Goal: Task Accomplishment & Management: Manage account settings

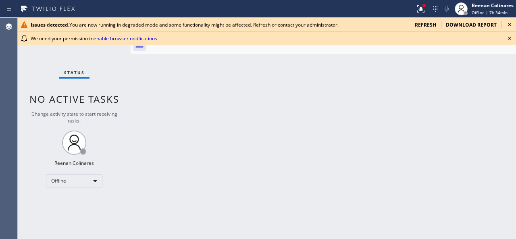
click at [427, 25] on span "refresh" at bounding box center [425, 24] width 21 height 7
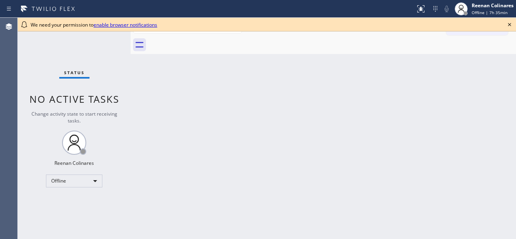
click at [139, 25] on link "enable browser notifications" at bounding box center [126, 24] width 64 height 7
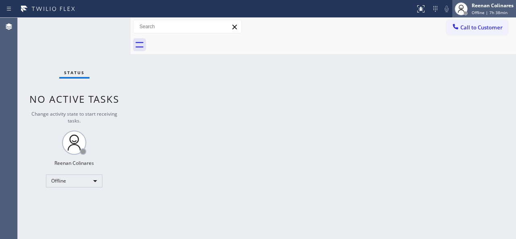
click at [488, 4] on div "Reenan Colinares" at bounding box center [493, 5] width 42 height 7
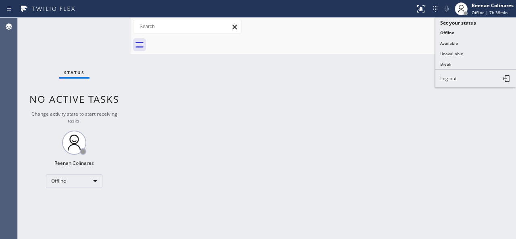
click at [446, 42] on button "Available" at bounding box center [475, 43] width 81 height 10
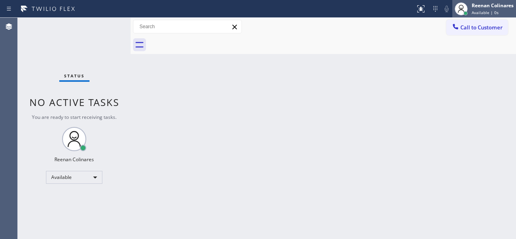
click at [496, 5] on div "Reenan Colinares" at bounding box center [493, 5] width 42 height 7
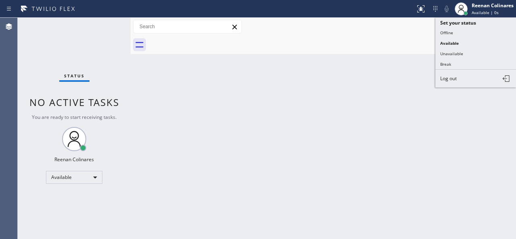
click at [389, 53] on div at bounding box center [332, 45] width 368 height 18
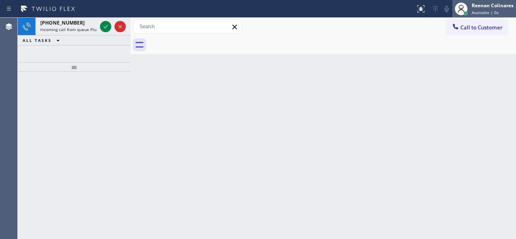
click at [501, 8] on div "Reenan Colinares" at bounding box center [493, 5] width 42 height 7
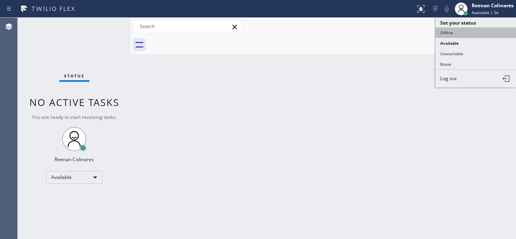
click at [449, 31] on button "Offline" at bounding box center [475, 32] width 81 height 10
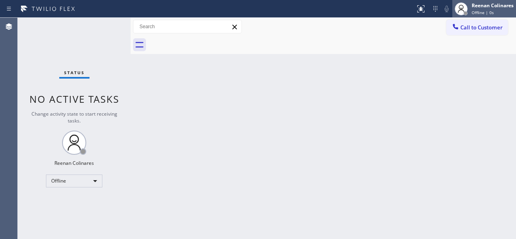
click at [489, 12] on span "Offline | 0s" at bounding box center [483, 13] width 22 height 6
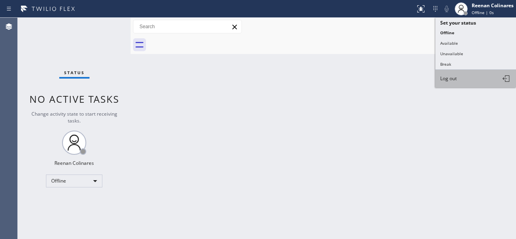
click at [449, 79] on span "Log out" at bounding box center [448, 78] width 17 height 7
